Goal: Task Accomplishment & Management: Complete application form

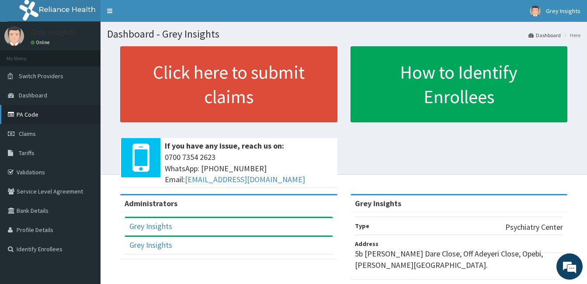
click at [67, 117] on link "PA Code" at bounding box center [50, 114] width 100 height 19
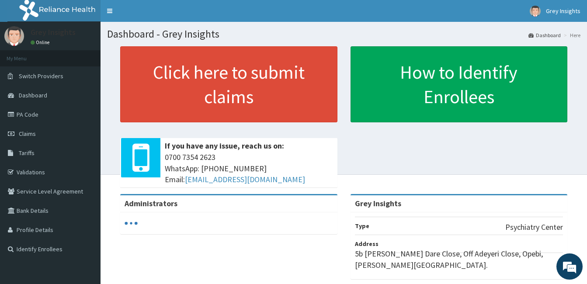
click at [50, 115] on link "PA Code" at bounding box center [50, 114] width 100 height 19
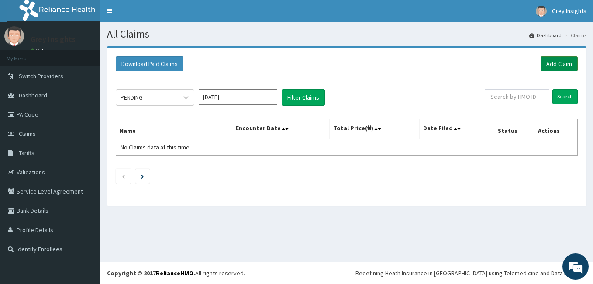
click at [549, 60] on link "Add Claim" at bounding box center [559, 63] width 37 height 15
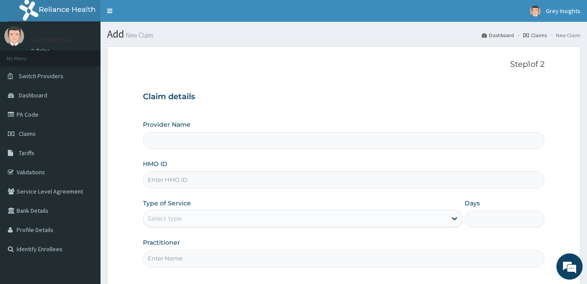
type input "Grey Insights"
click at [255, 178] on input "HMO ID" at bounding box center [343, 179] width 401 height 17
type input "OPN/10022/A"
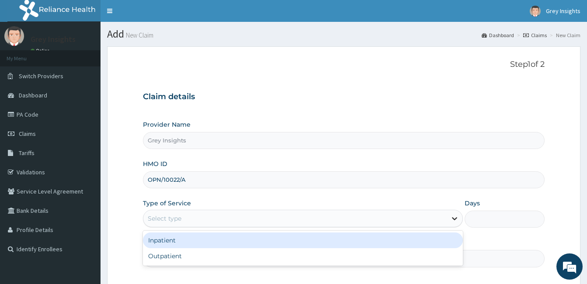
click at [453, 217] on icon at bounding box center [454, 218] width 9 height 9
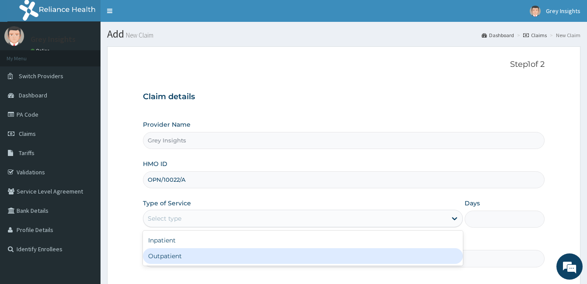
click at [169, 255] on div "Outpatient" at bounding box center [303, 256] width 320 height 16
type input "1"
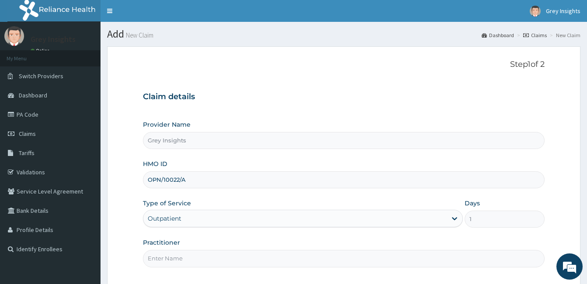
click at [175, 262] on input "Practitioner" at bounding box center [343, 258] width 401 height 17
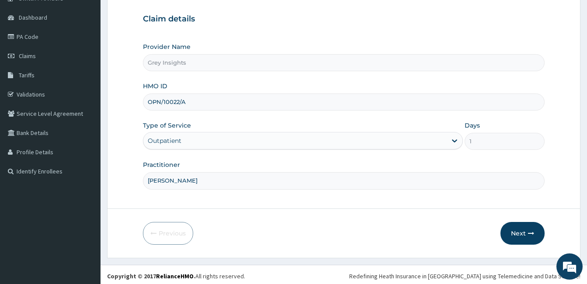
scroll to position [81, 0]
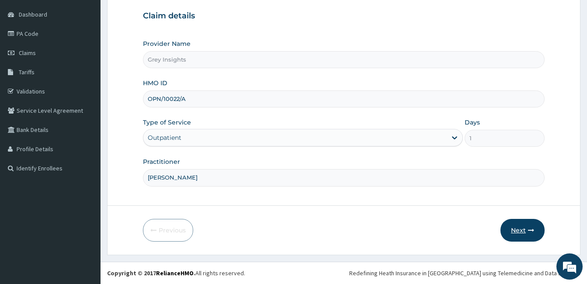
type input "[PERSON_NAME]"
click at [527, 231] on button "Next" at bounding box center [522, 230] width 44 height 23
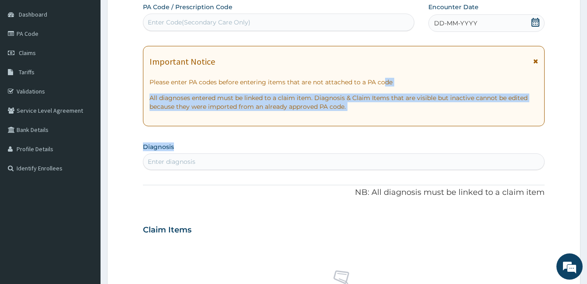
drag, startPoint x: 456, startPoint y: 144, endPoint x: 381, endPoint y: 84, distance: 96.7
click at [381, 84] on div "PA Code / Prescription Code Enter Code(Secondary Care Only) Encounter Date DD-M…" at bounding box center [343, 229] width 401 height 452
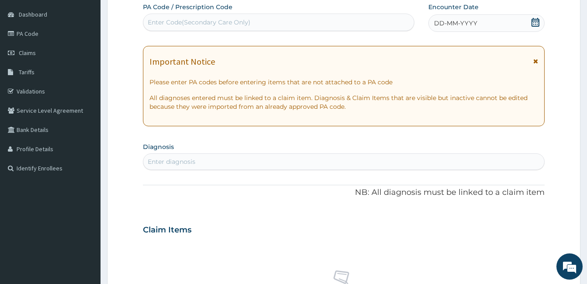
click at [308, 24] on div "Enter Code(Secondary Care Only)" at bounding box center [278, 22] width 270 height 14
paste input "PA/C29DC4"
type input "PA/C29DC4"
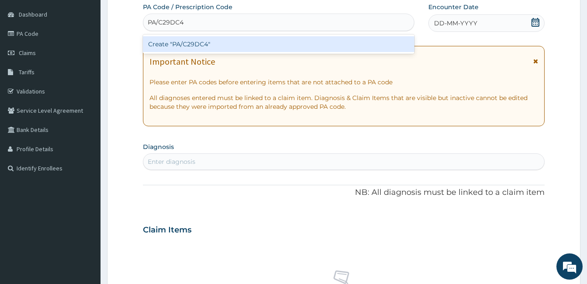
click at [299, 39] on div "Create "PA/C29DC4"" at bounding box center [278, 44] width 271 height 16
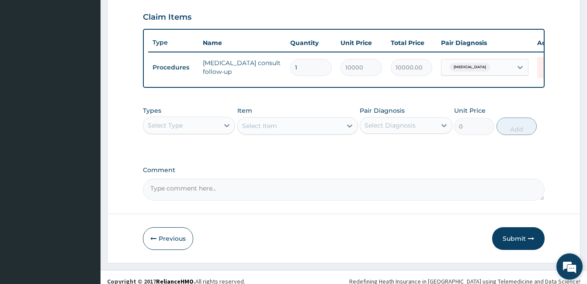
scroll to position [298, 0]
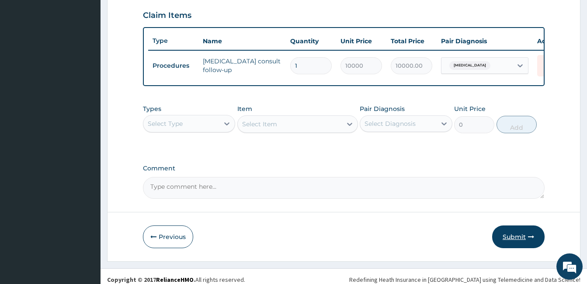
click at [510, 247] on button "Submit" at bounding box center [518, 236] width 52 height 23
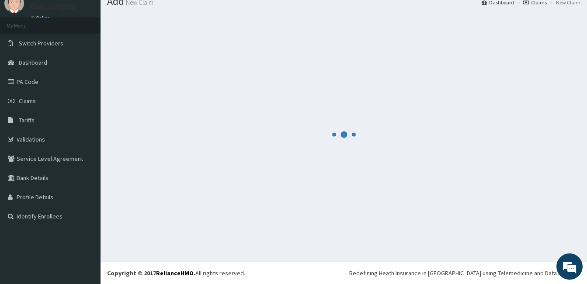
scroll to position [33, 0]
click at [509, 248] on div at bounding box center [343, 135] width 473 height 242
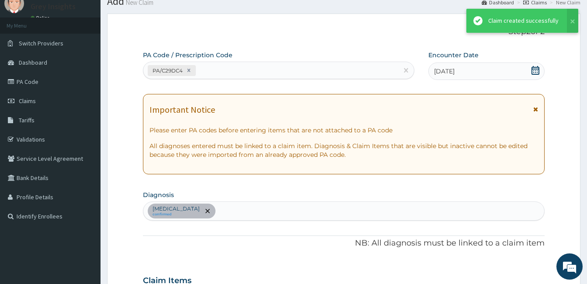
scroll to position [298, 0]
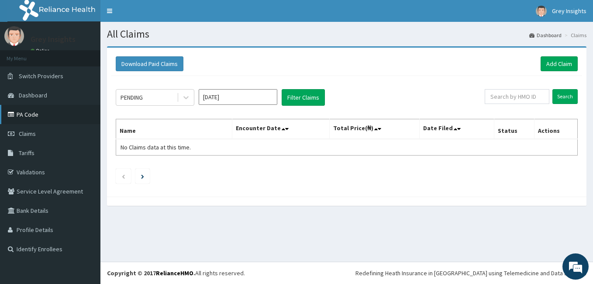
click at [61, 110] on link "PA Code" at bounding box center [50, 114] width 100 height 19
